Goal: Information Seeking & Learning: Learn about a topic

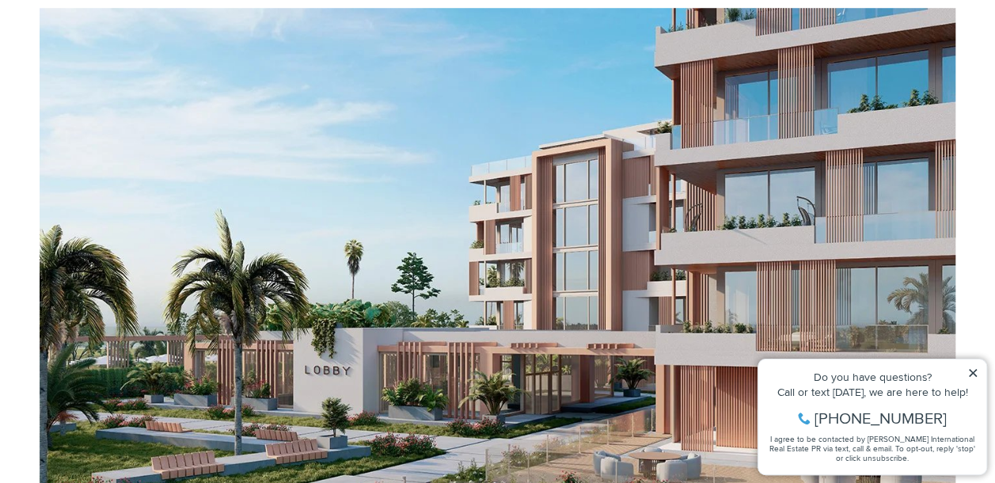
scroll to position [633, 0]
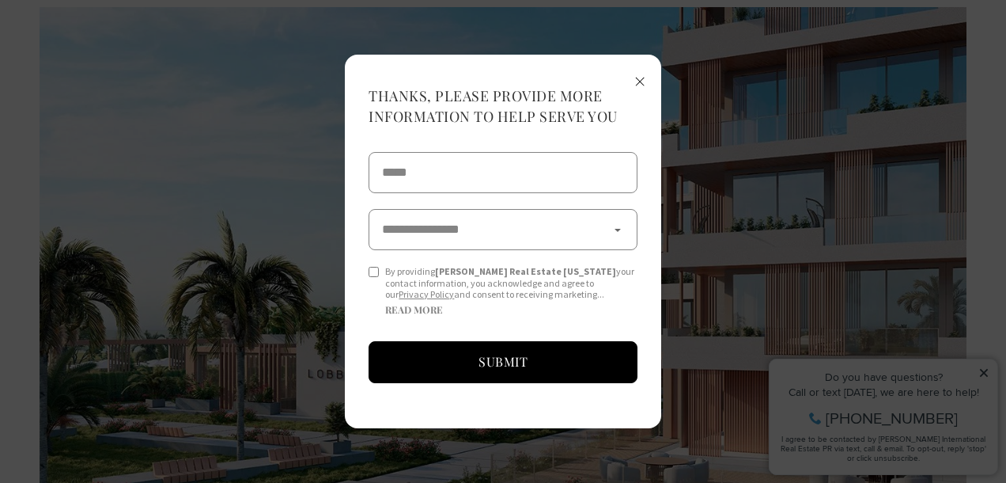
click at [643, 68] on span "×" at bounding box center [640, 80] width 11 height 29
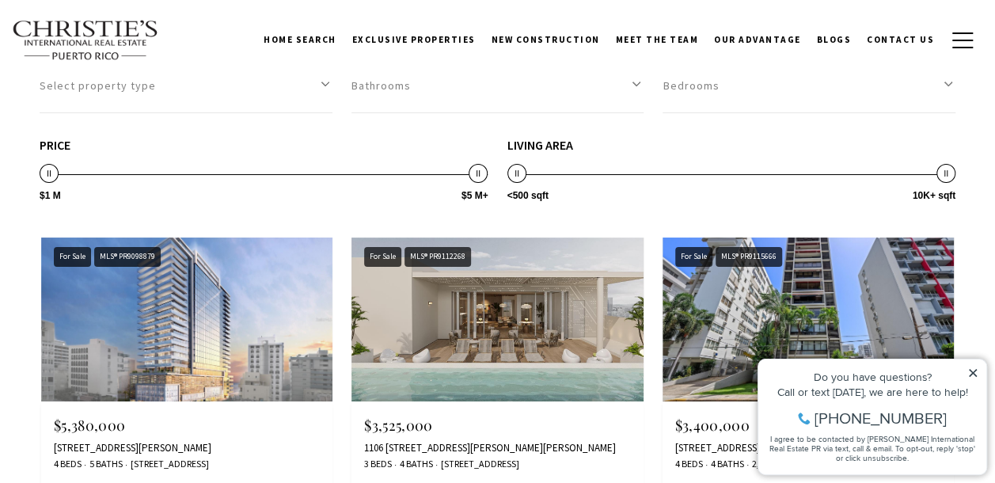
scroll to position [2928, 0]
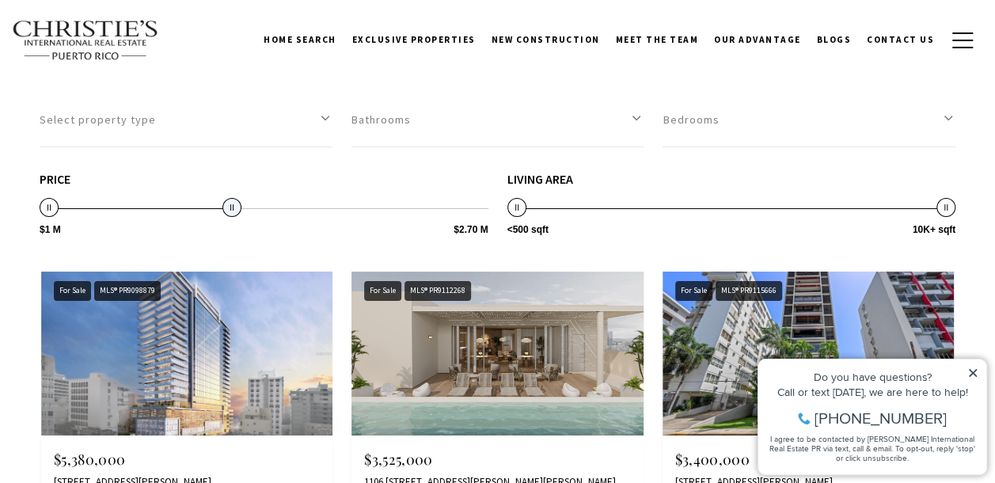
drag, startPoint x: 478, startPoint y: 263, endPoint x: 228, endPoint y: 268, distance: 250.1
click at [229, 217] on span at bounding box center [231, 207] width 19 height 19
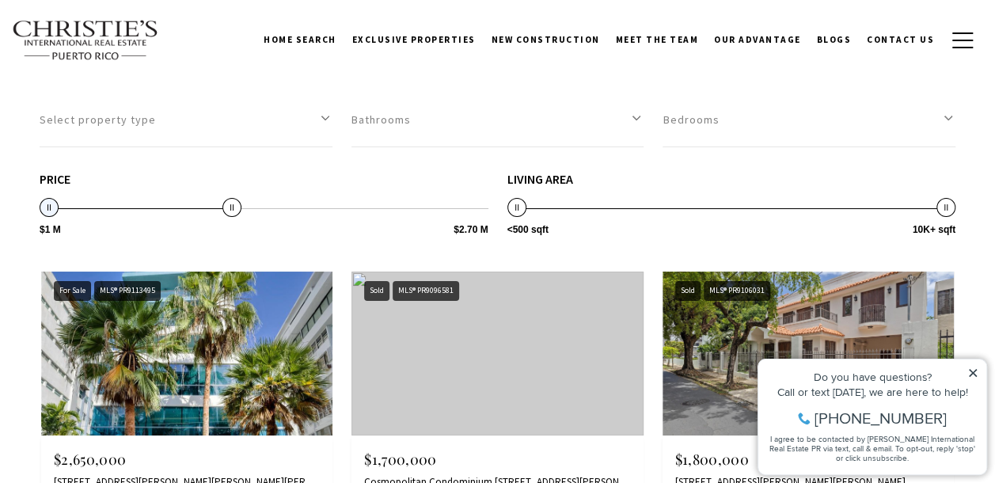
click at [42, 217] on span at bounding box center [49, 207] width 19 height 19
type input "**********"
drag, startPoint x: 51, startPoint y: 263, endPoint x: 21, endPoint y: 260, distance: 29.4
click at [326, 147] on button "Select property type" at bounding box center [186, 120] width 293 height 55
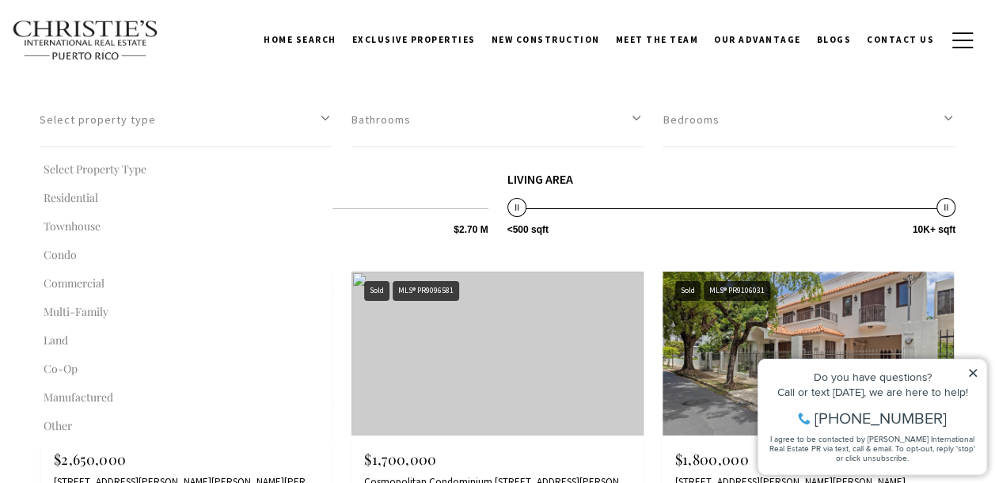
click at [596, 67] on input "Search by Address, City, or Neighborhood" at bounding box center [497, 50] width 915 height 36
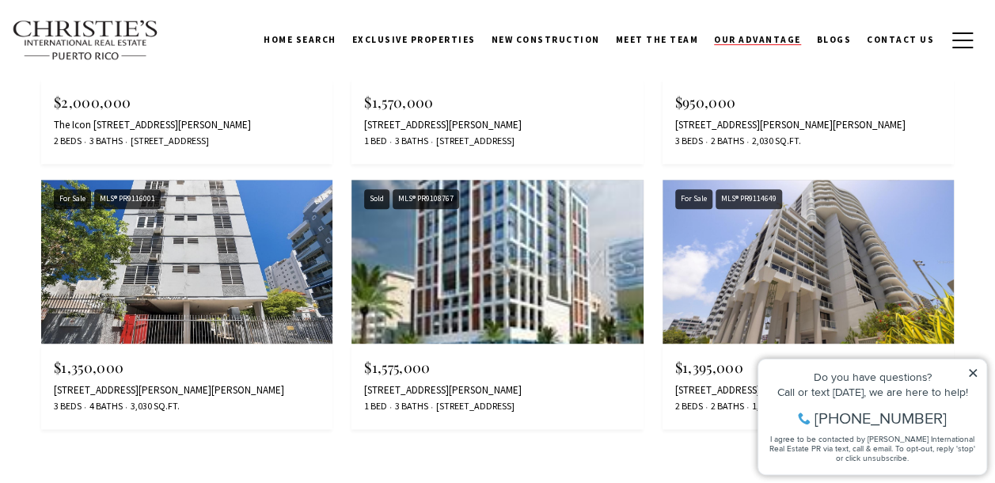
scroll to position [3719, 0]
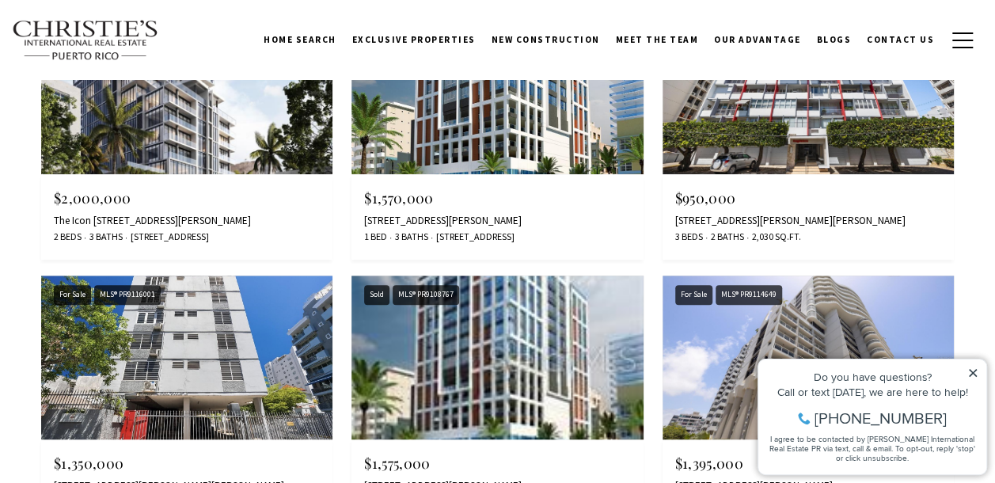
click at [779, 137] on img at bounding box center [807, 92] width 291 height 164
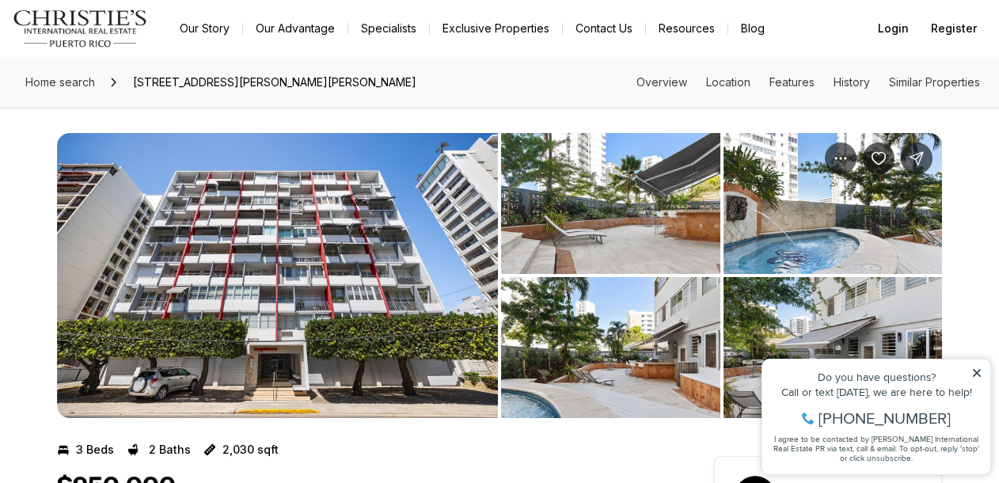
click at [321, 233] on img "View image gallery" at bounding box center [277, 275] width 441 height 285
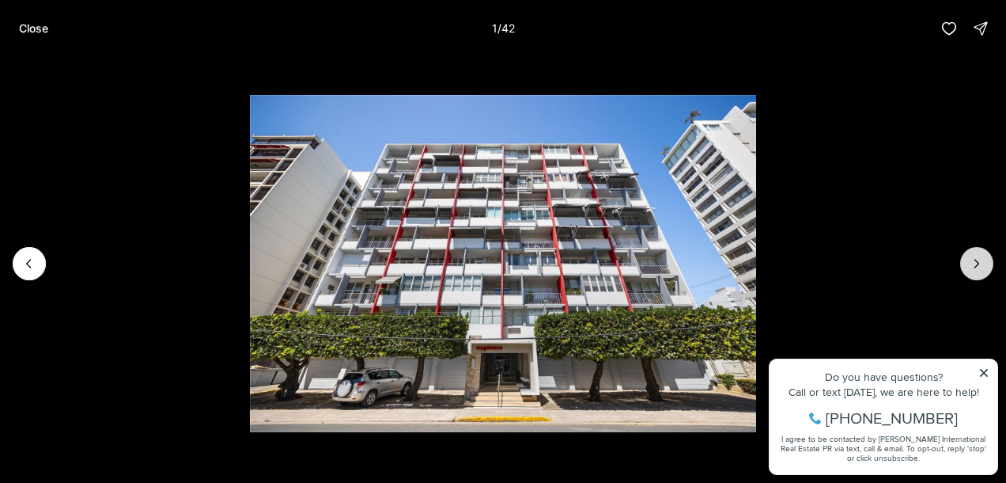
click at [983, 264] on icon "Next slide" at bounding box center [977, 264] width 16 height 16
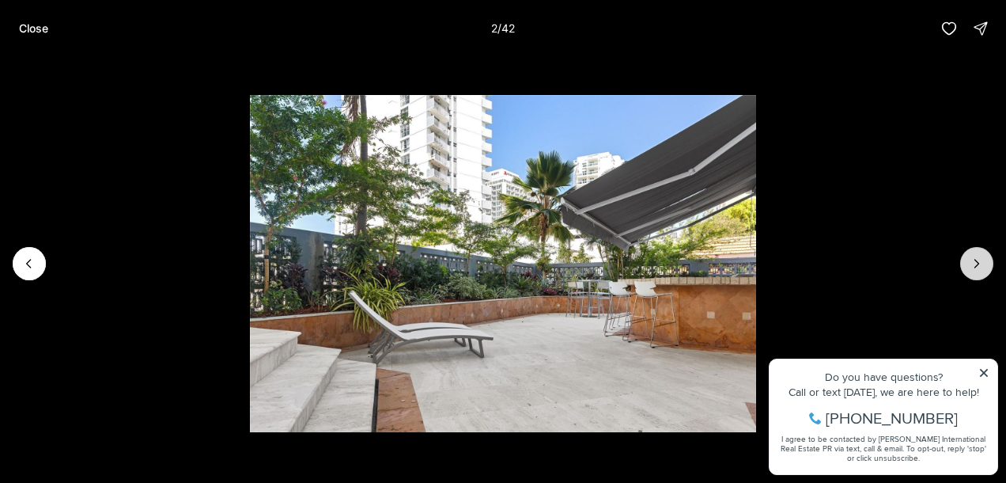
click at [983, 266] on icon "Next slide" at bounding box center [977, 264] width 16 height 16
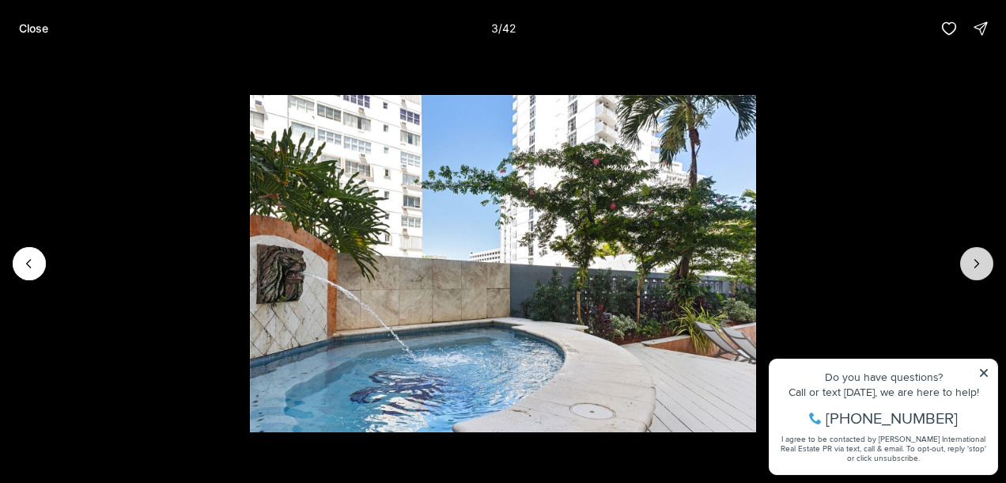
click at [983, 266] on icon "Next slide" at bounding box center [977, 264] width 16 height 16
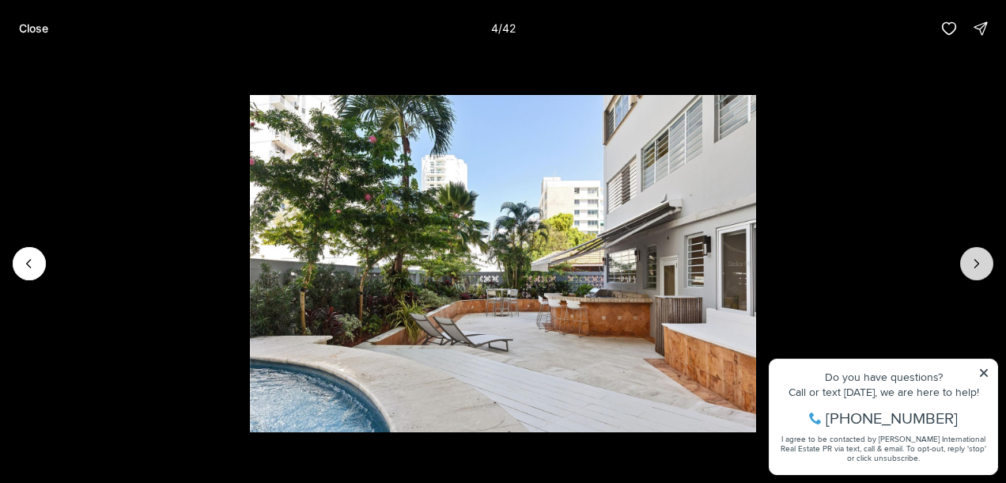
click at [983, 267] on icon "Next slide" at bounding box center [977, 264] width 16 height 16
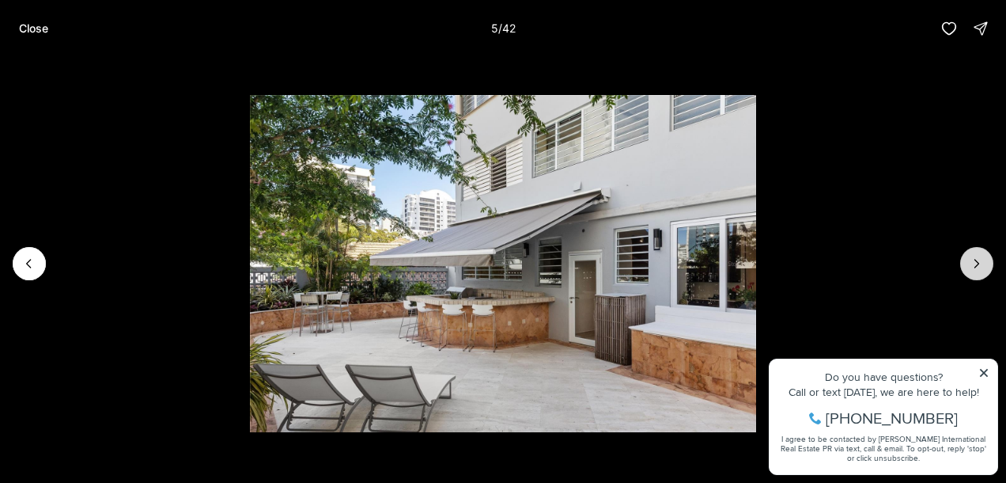
click at [983, 267] on icon "Next slide" at bounding box center [977, 264] width 16 height 16
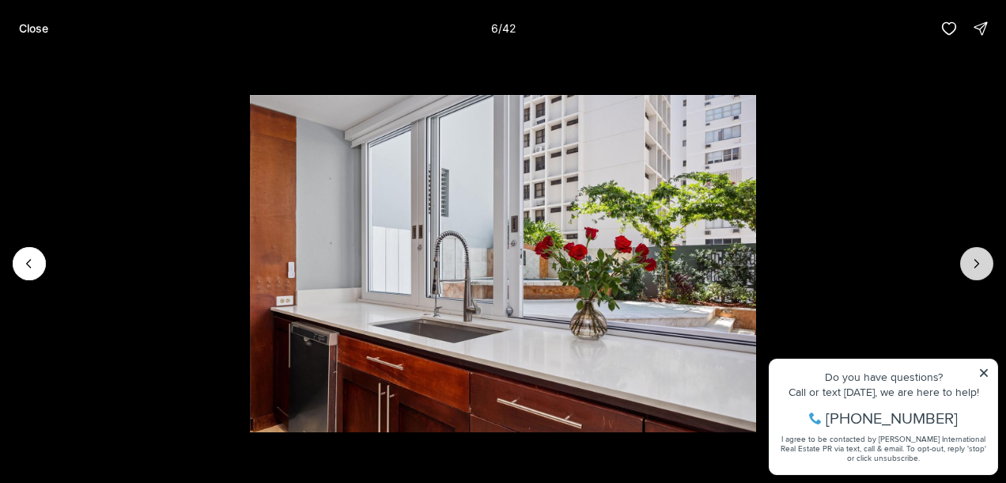
click at [983, 267] on icon "Next slide" at bounding box center [977, 264] width 16 height 16
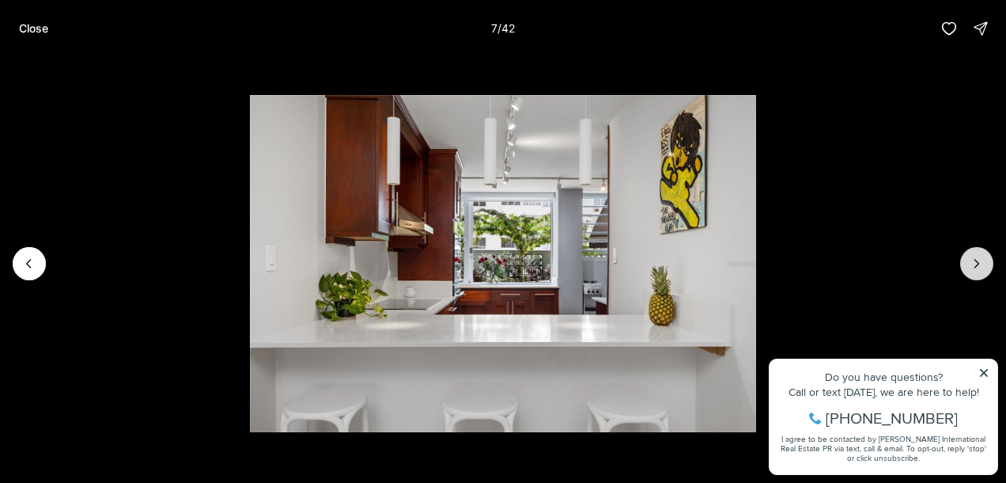
click at [983, 267] on icon "Next slide" at bounding box center [977, 264] width 16 height 16
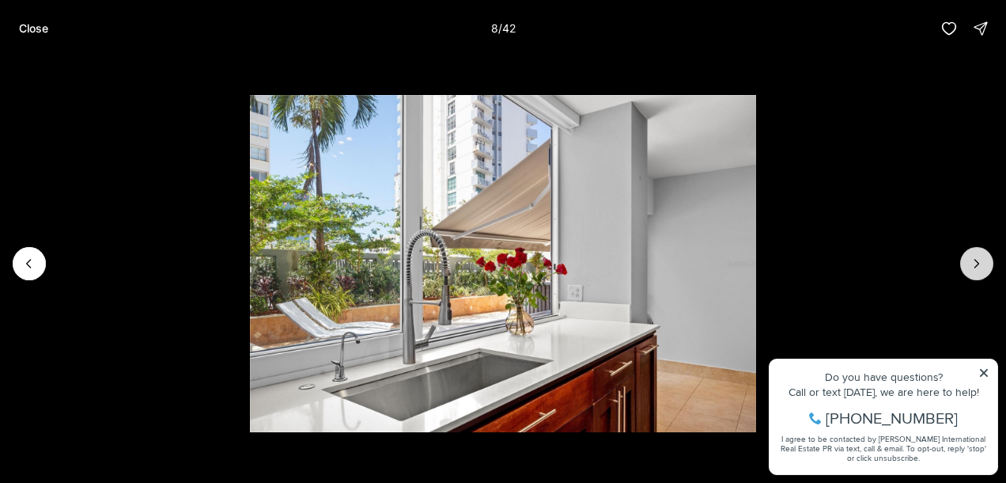
click at [983, 267] on icon "Next slide" at bounding box center [977, 264] width 16 height 16
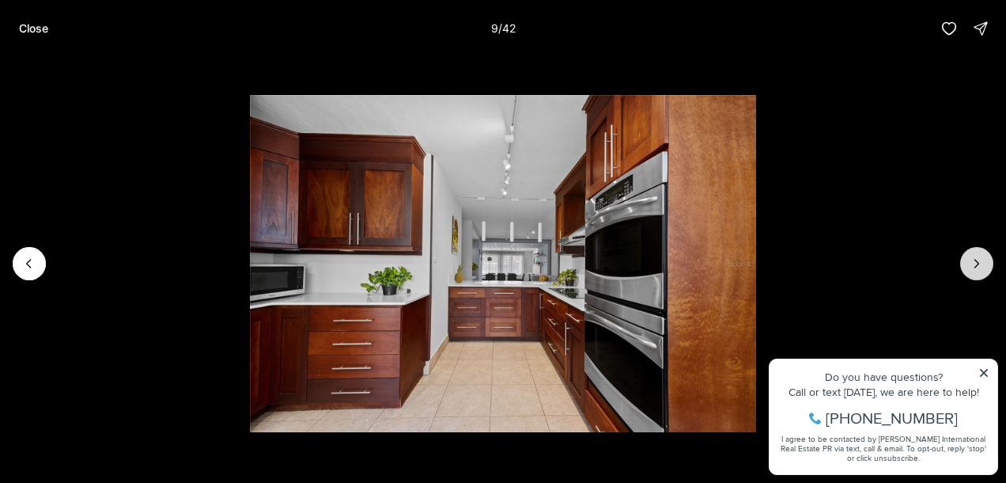
click at [983, 267] on icon "Next slide" at bounding box center [977, 264] width 16 height 16
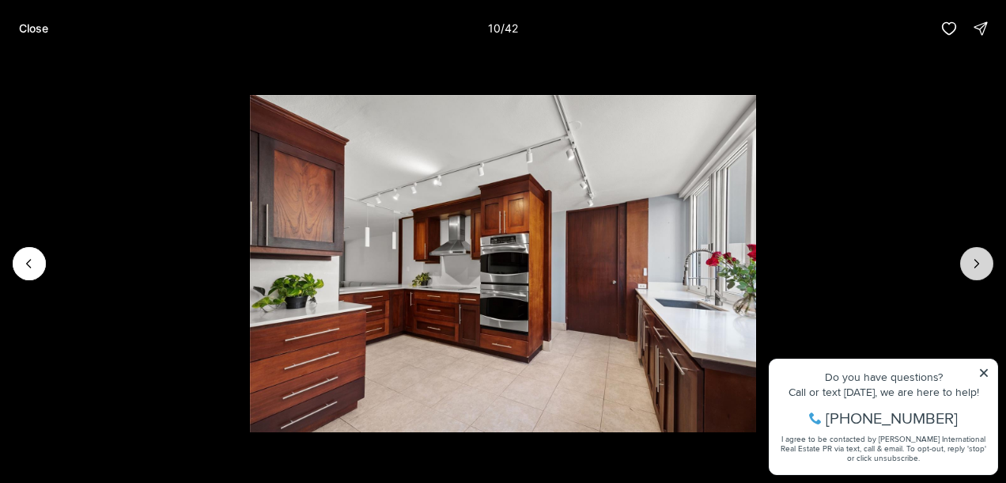
click at [983, 267] on icon "Next slide" at bounding box center [977, 264] width 16 height 16
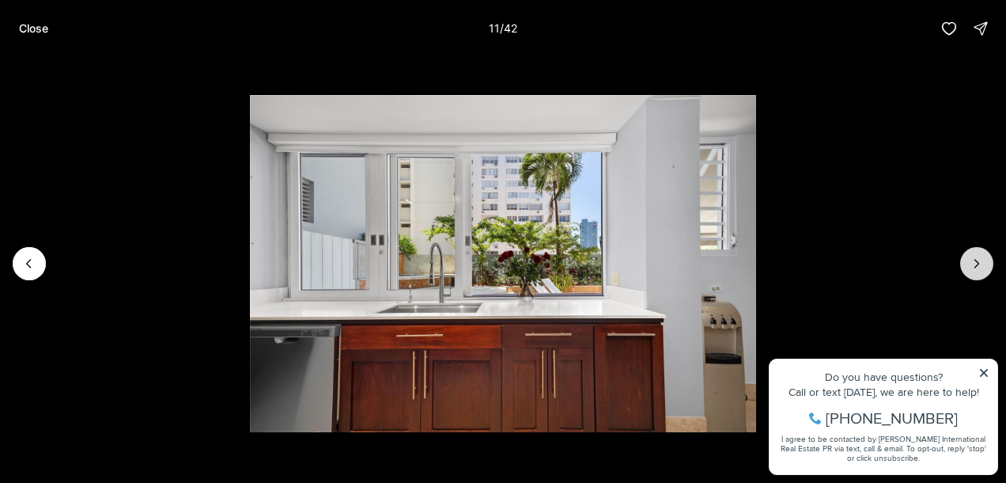
click at [983, 267] on icon "Next slide" at bounding box center [977, 264] width 16 height 16
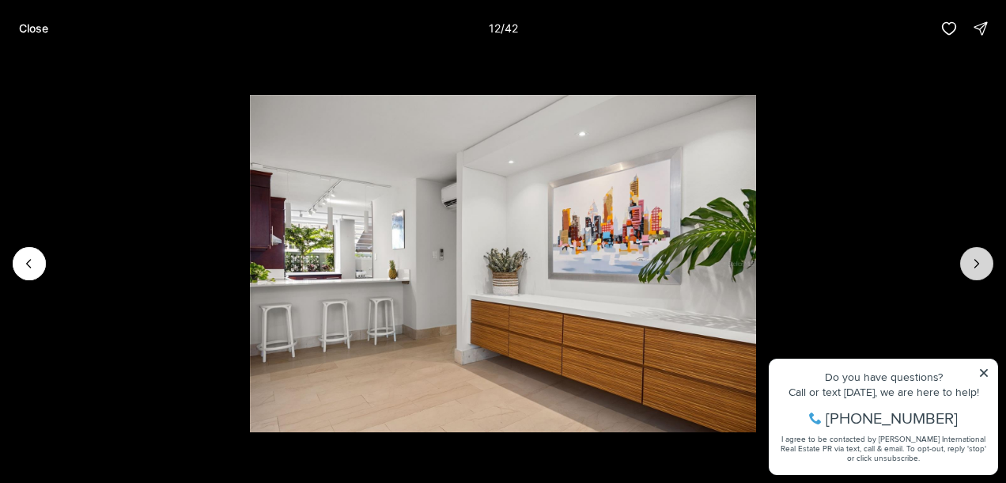
click at [983, 267] on icon "Next slide" at bounding box center [977, 264] width 16 height 16
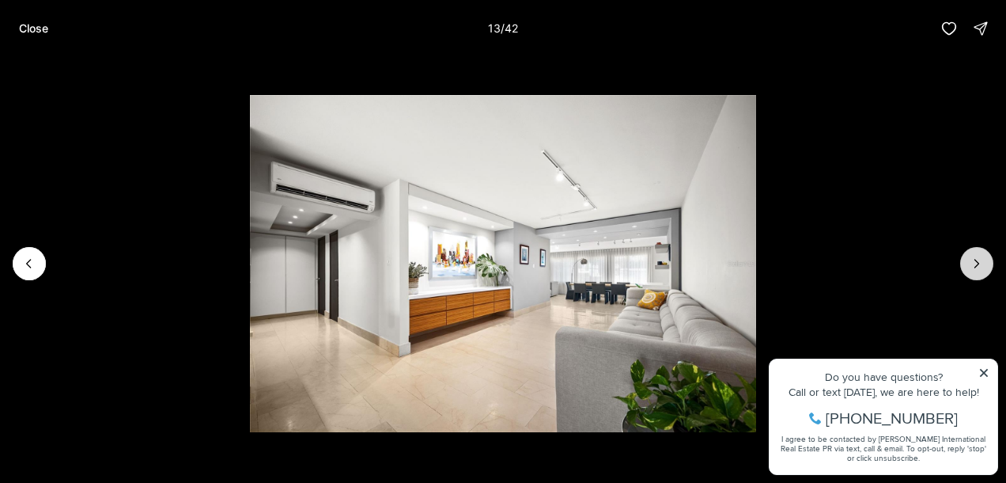
click at [983, 267] on icon "Next slide" at bounding box center [977, 264] width 16 height 16
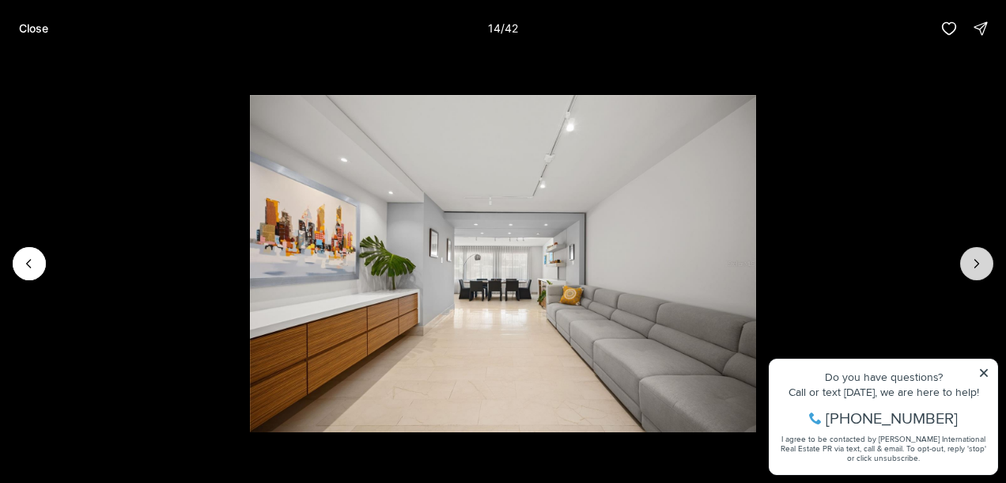
click at [983, 267] on icon "Next slide" at bounding box center [977, 264] width 16 height 16
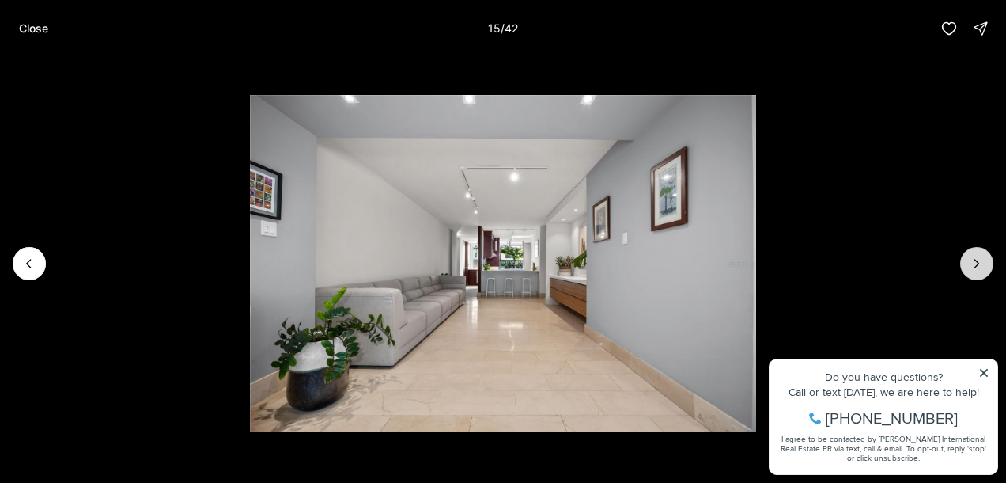
click at [983, 267] on icon "Next slide" at bounding box center [977, 264] width 16 height 16
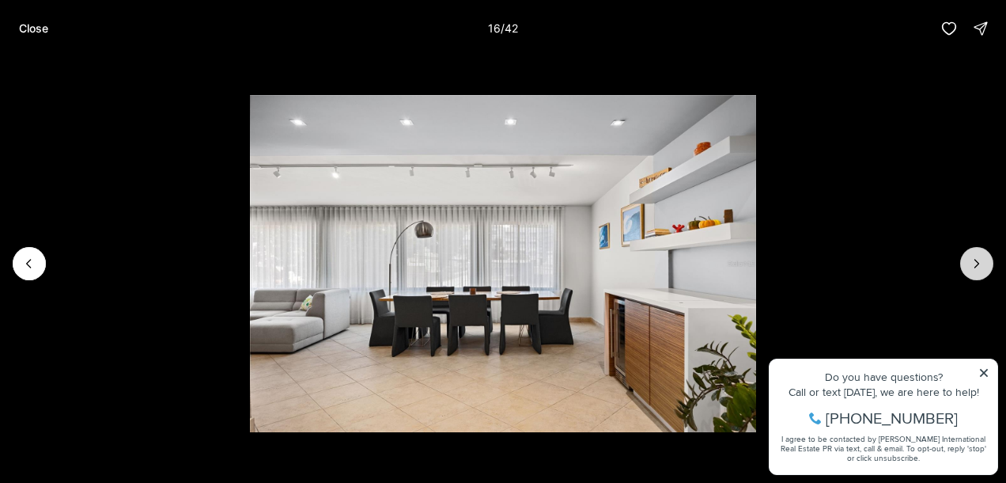
click at [983, 267] on icon "Next slide" at bounding box center [977, 264] width 16 height 16
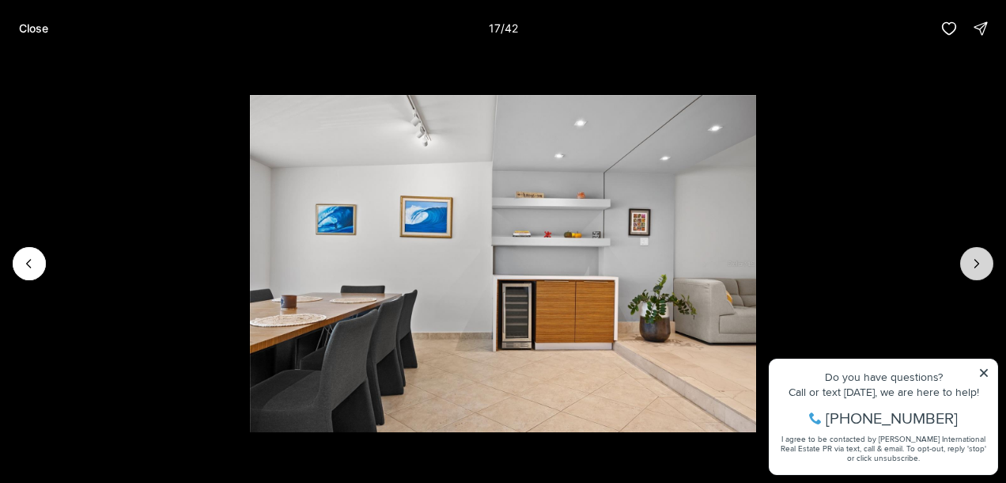
click at [983, 267] on icon "Next slide" at bounding box center [977, 264] width 16 height 16
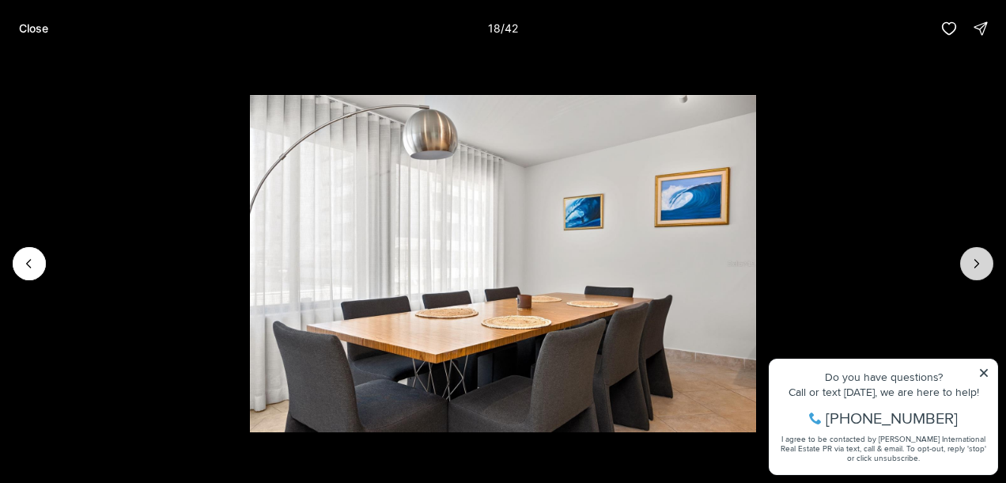
click at [972, 264] on icon "Next slide" at bounding box center [977, 264] width 16 height 16
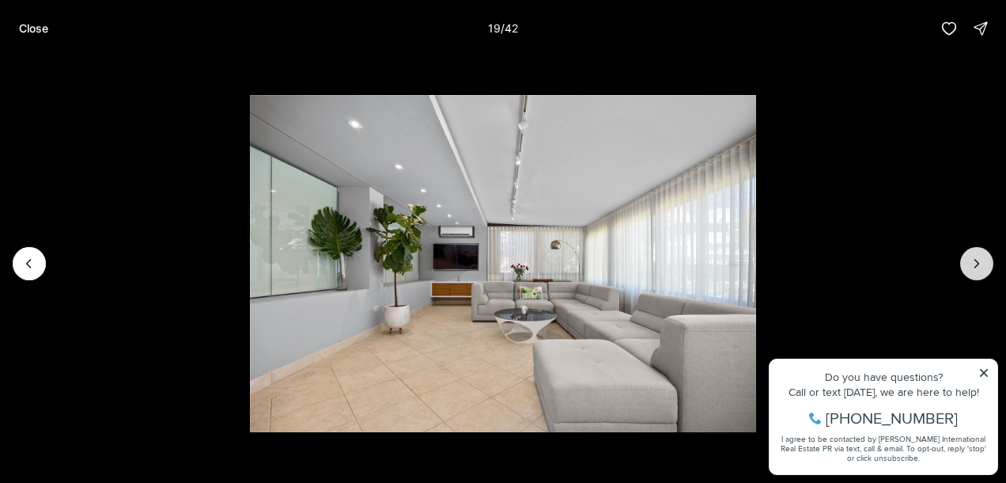
click at [972, 264] on icon "Next slide" at bounding box center [977, 264] width 16 height 16
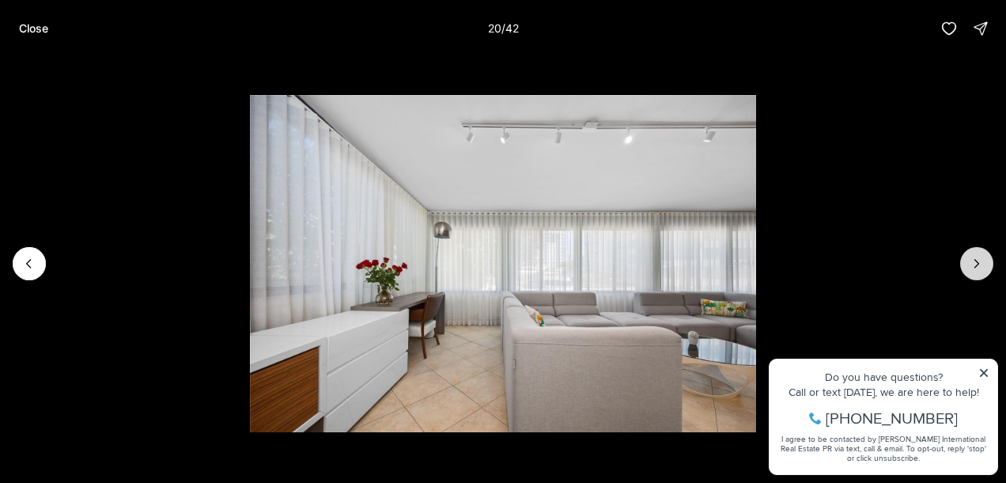
click at [972, 264] on icon "Next slide" at bounding box center [977, 264] width 16 height 16
